Goal: Information Seeking & Learning: Learn about a topic

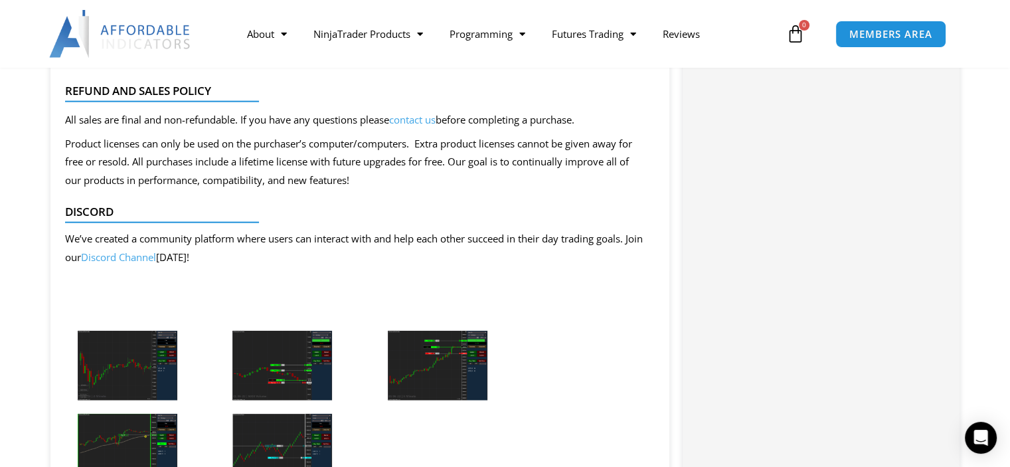
scroll to position [3322, 0]
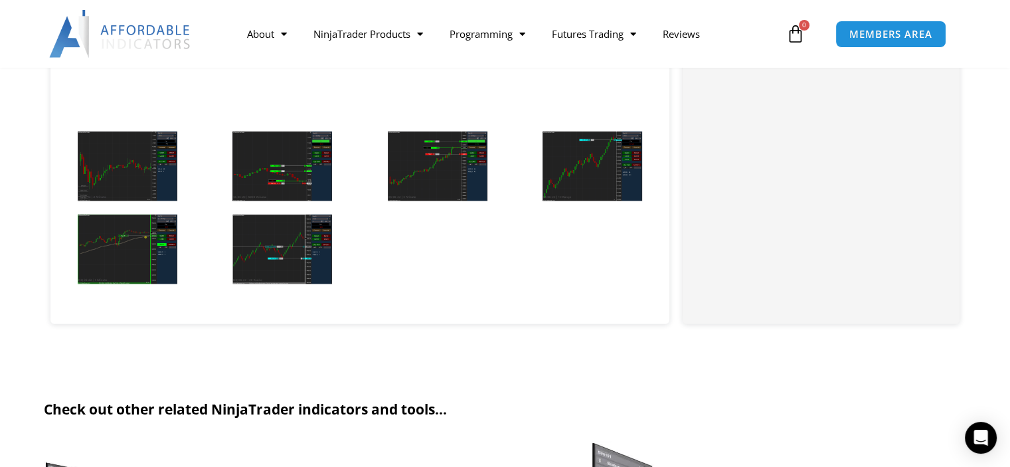
click at [255, 237] on img at bounding box center [283, 250] width 100 height 70
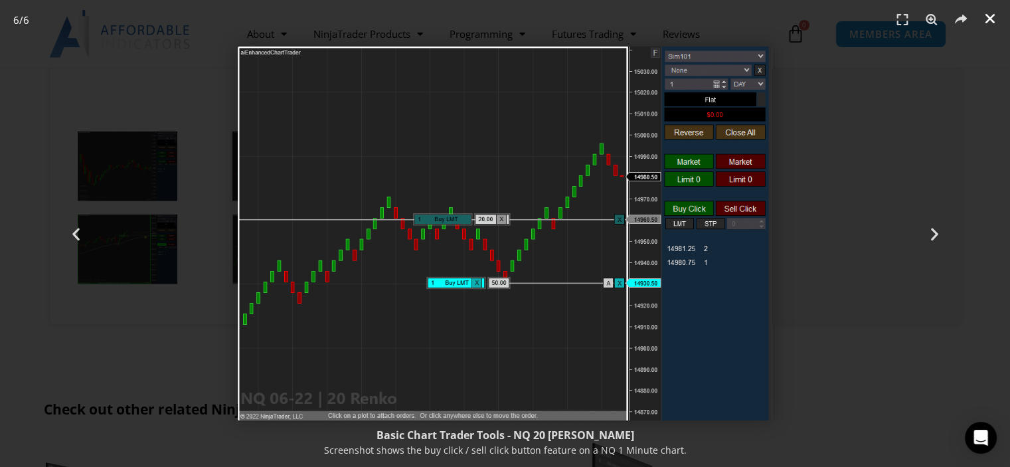
click at [992, 18] on icon "Close (Esc)" at bounding box center [990, 18] width 13 height 13
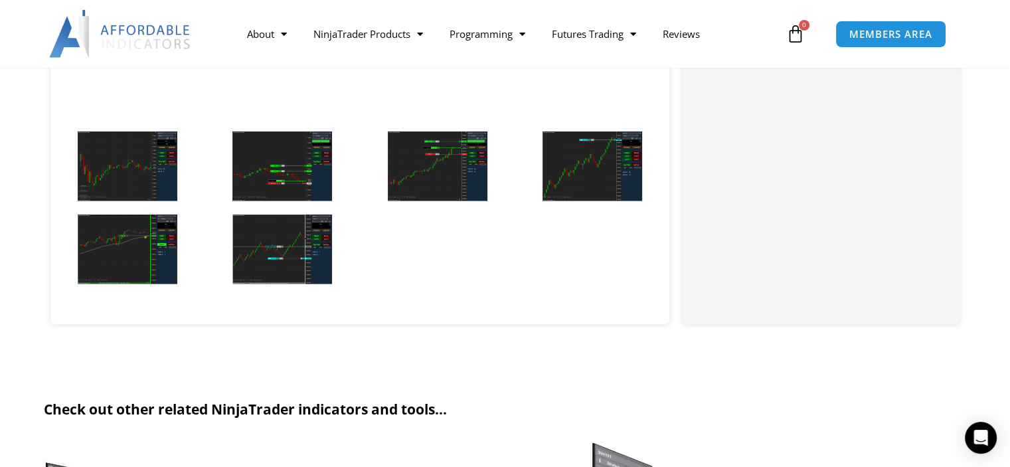
scroll to position [3587, 0]
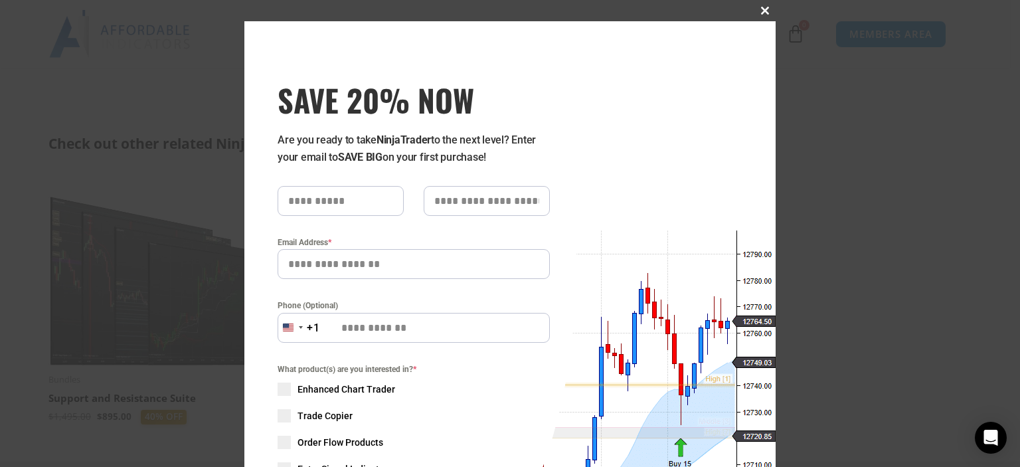
click at [761, 13] on span at bounding box center [765, 11] width 21 height 8
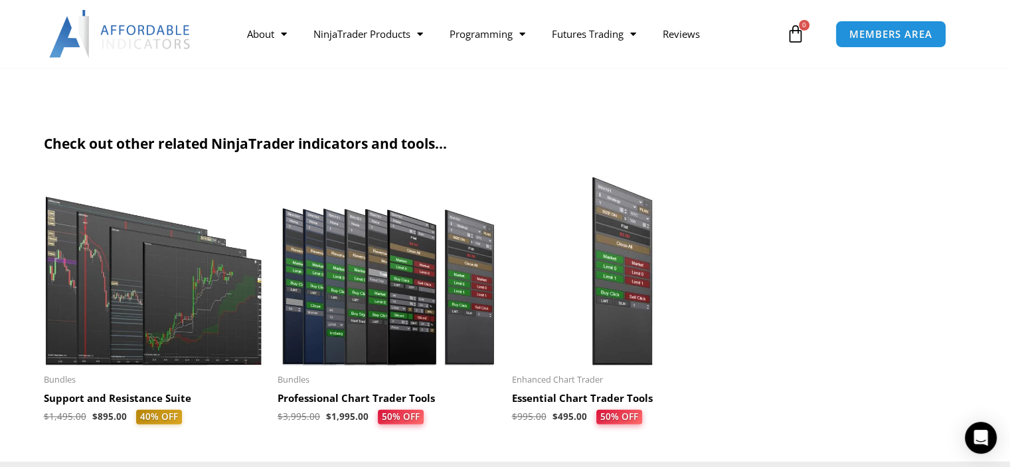
scroll to position [3720, 0]
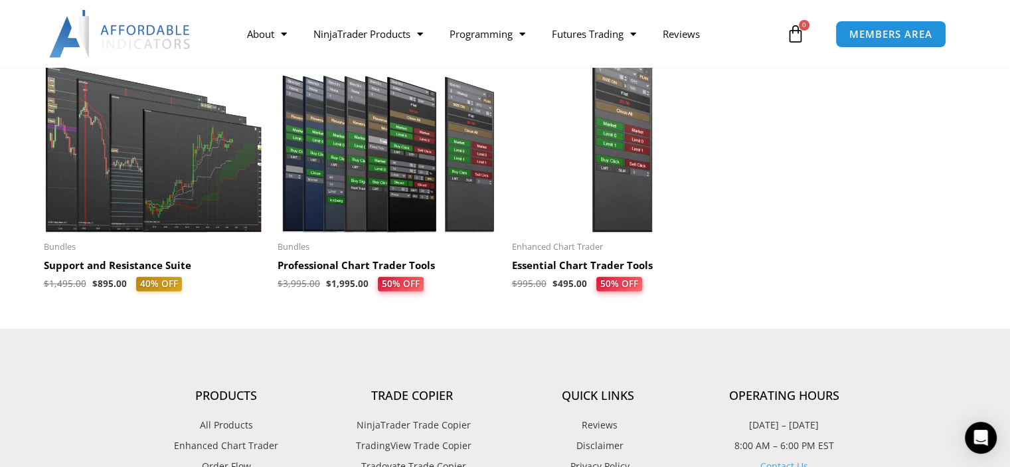
click at [178, 142] on img at bounding box center [154, 138] width 221 height 190
